Goal: Navigation & Orientation: Find specific page/section

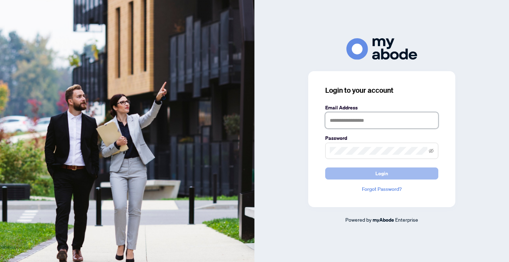
type input "**********"
click at [391, 171] on button "Login" at bounding box center [381, 173] width 113 height 12
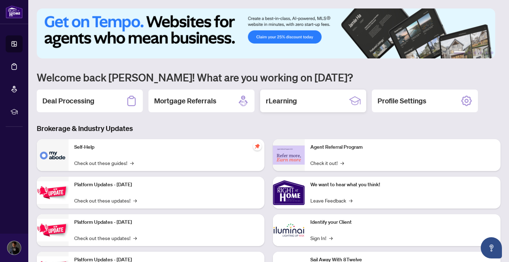
click at [307, 95] on div "rLearning" at bounding box center [313, 100] width 106 height 23
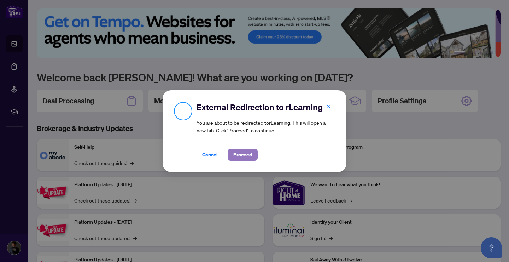
click at [255, 151] on button "Proceed" at bounding box center [243, 155] width 30 height 12
